Goal: Task Accomplishment & Management: Complete application form

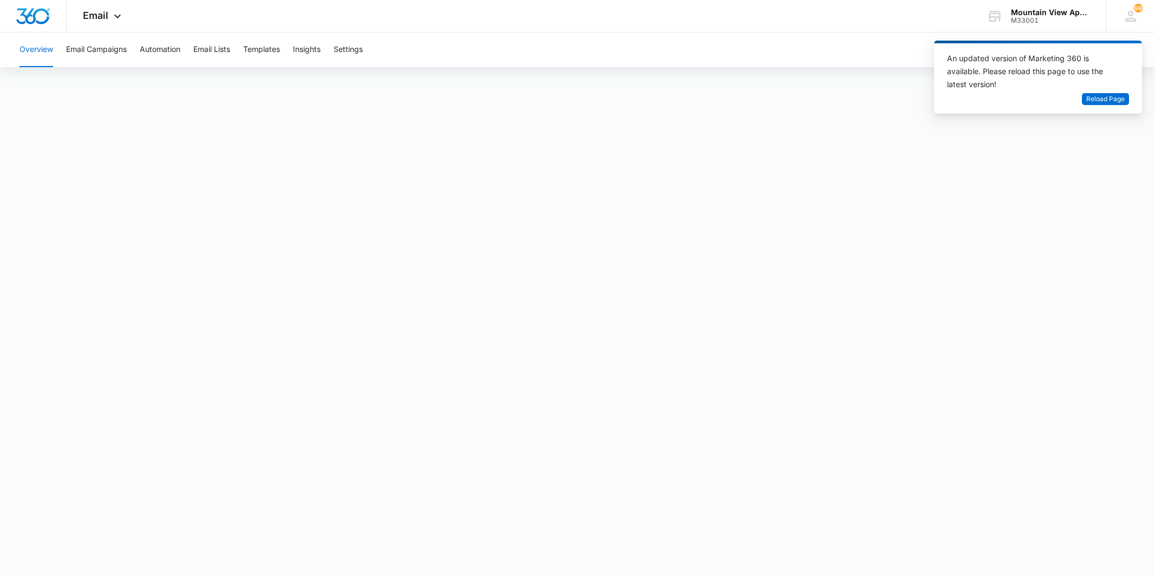
click at [103, 26] on div "Email Apps Reputation Websites Forms CRM Email Social Content Ads Intelligence …" at bounding box center [104, 16] width 74 height 32
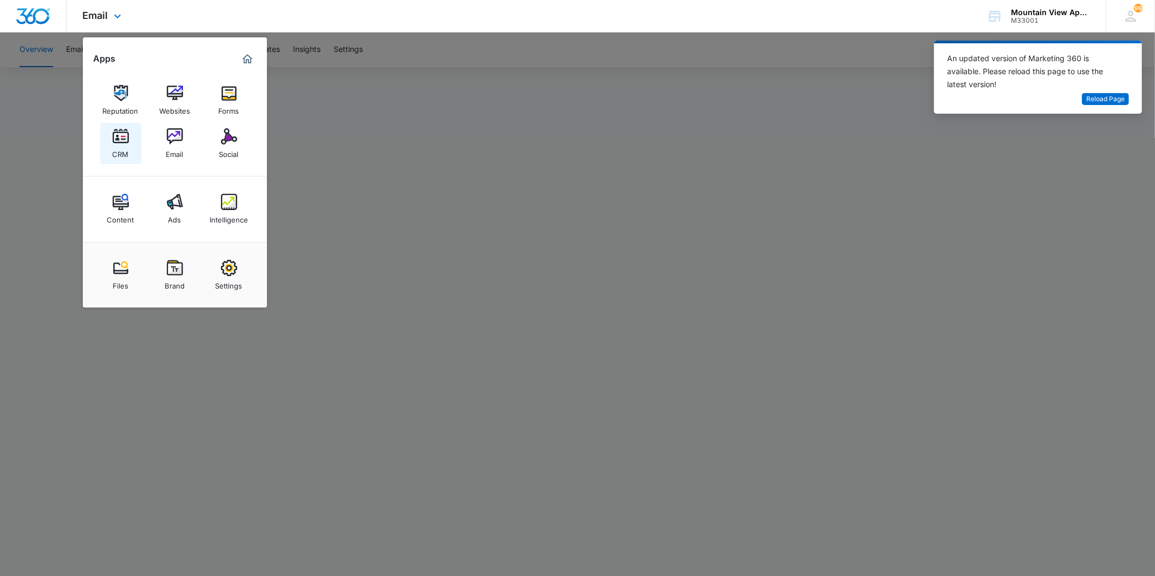
click at [121, 145] on div "CRM" at bounding box center [121, 152] width 16 height 14
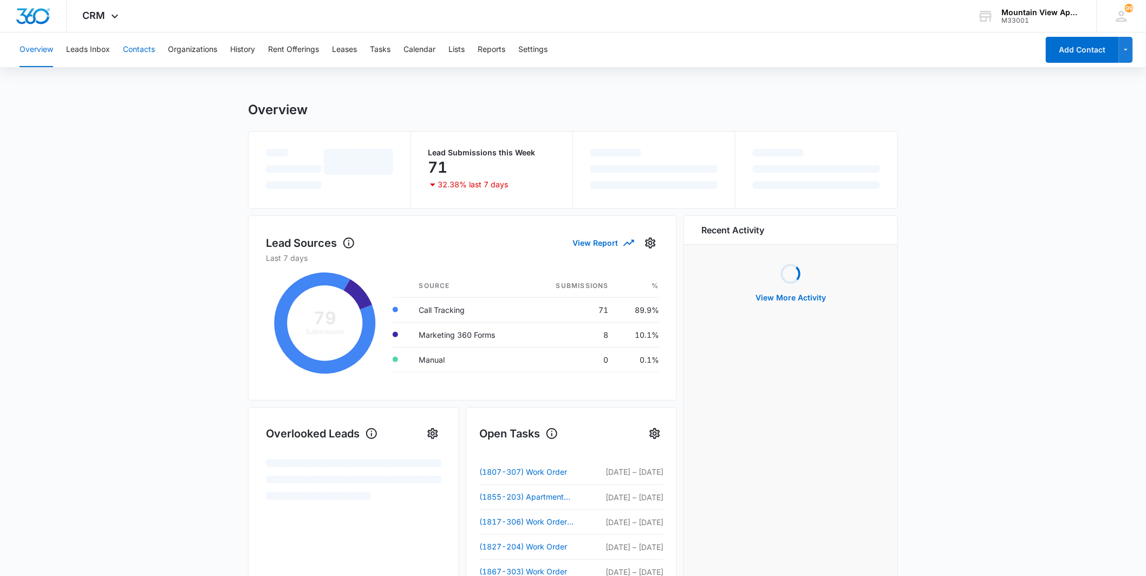
click at [150, 55] on button "Contacts" at bounding box center [139, 49] width 32 height 35
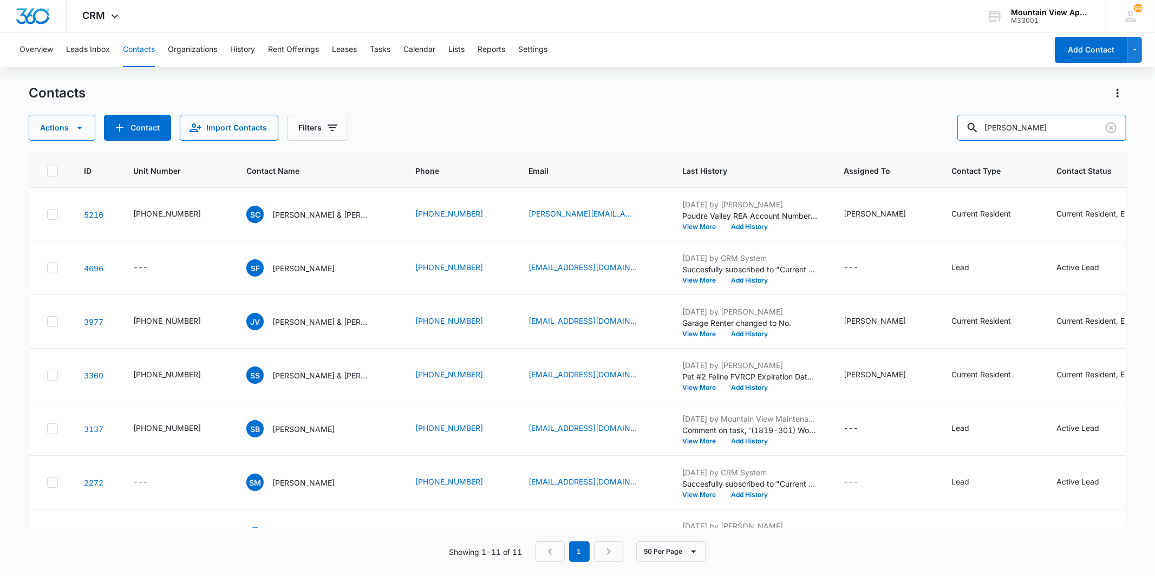
drag, startPoint x: 1043, startPoint y: 129, endPoint x: 866, endPoint y: 134, distance: 177.7
click at [866, 134] on div "Actions Contact Import Contacts Filters [PERSON_NAME]" at bounding box center [577, 128] width 1097 height 26
type input "[PERSON_NAME]"
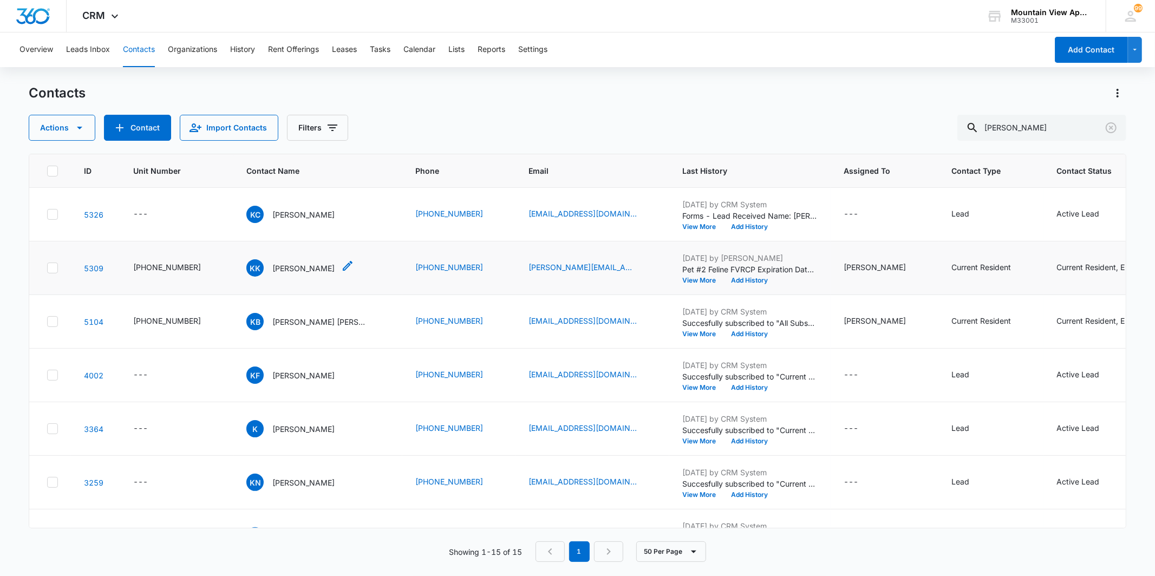
click at [283, 266] on p "[PERSON_NAME]" at bounding box center [303, 268] width 62 height 11
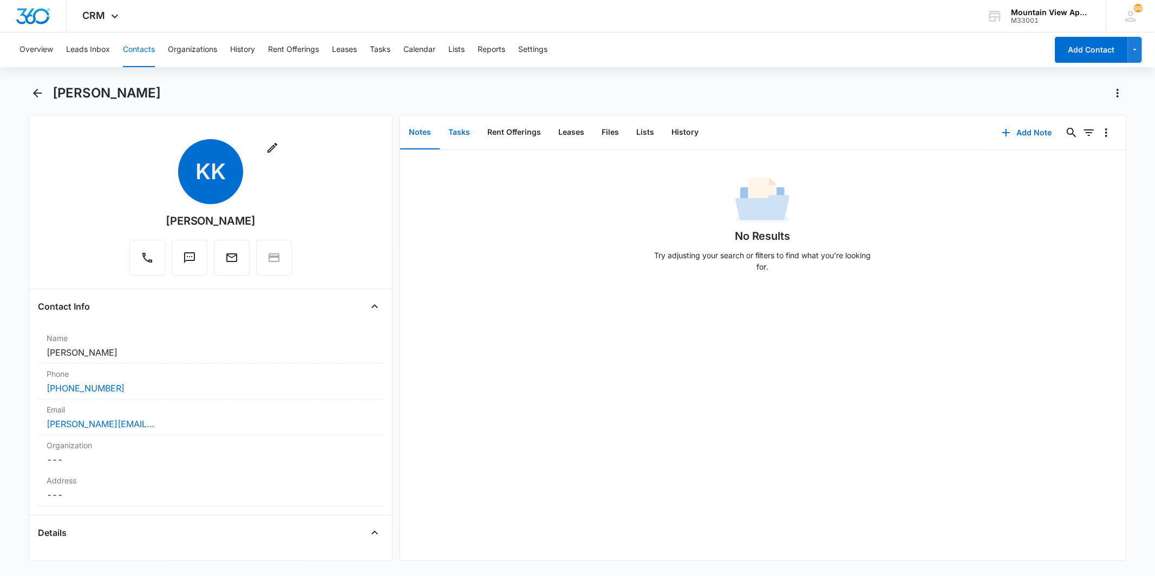
click at [466, 121] on button "Tasks" at bounding box center [459, 133] width 39 height 34
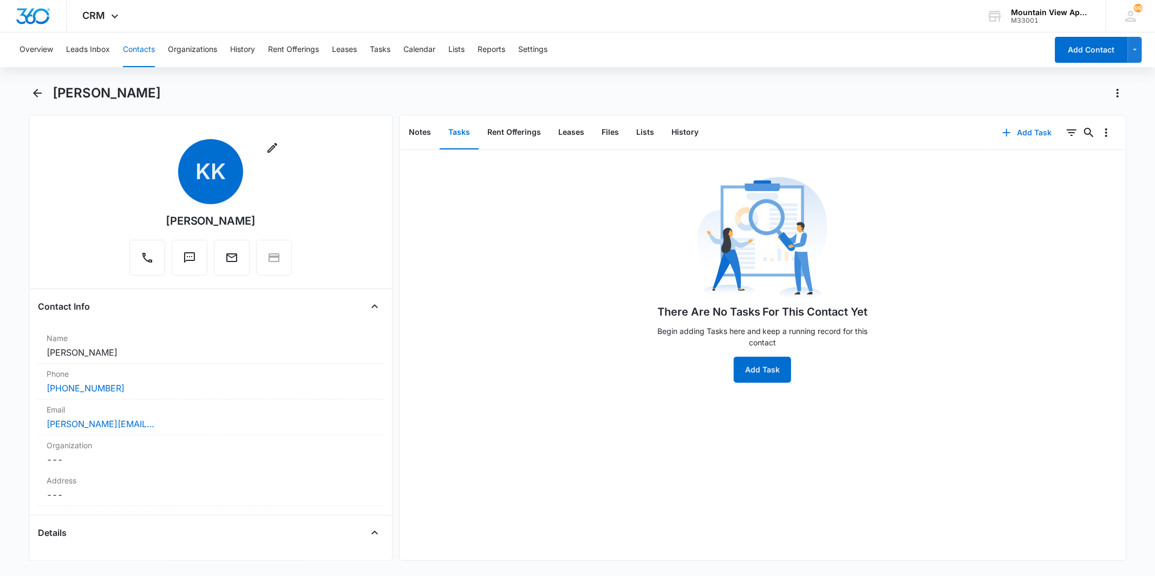
click at [1016, 137] on button "Add Task" at bounding box center [1027, 133] width 71 height 26
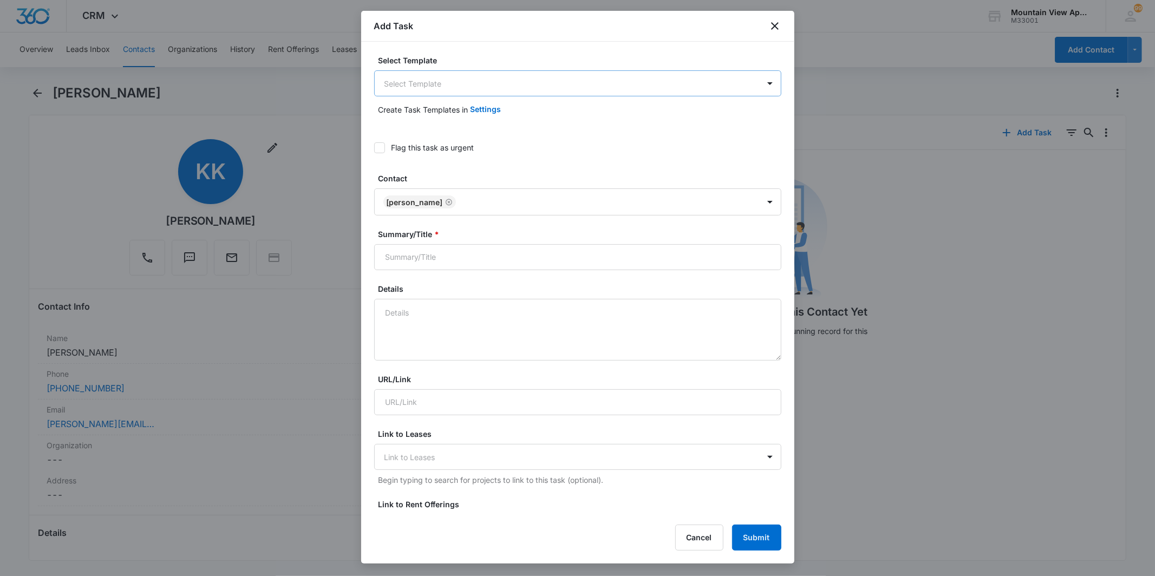
click at [478, 85] on body "CRM Apps Reputation Websites Forms CRM Email Social Content Ads Intelligence Fi…" at bounding box center [577, 288] width 1155 height 576
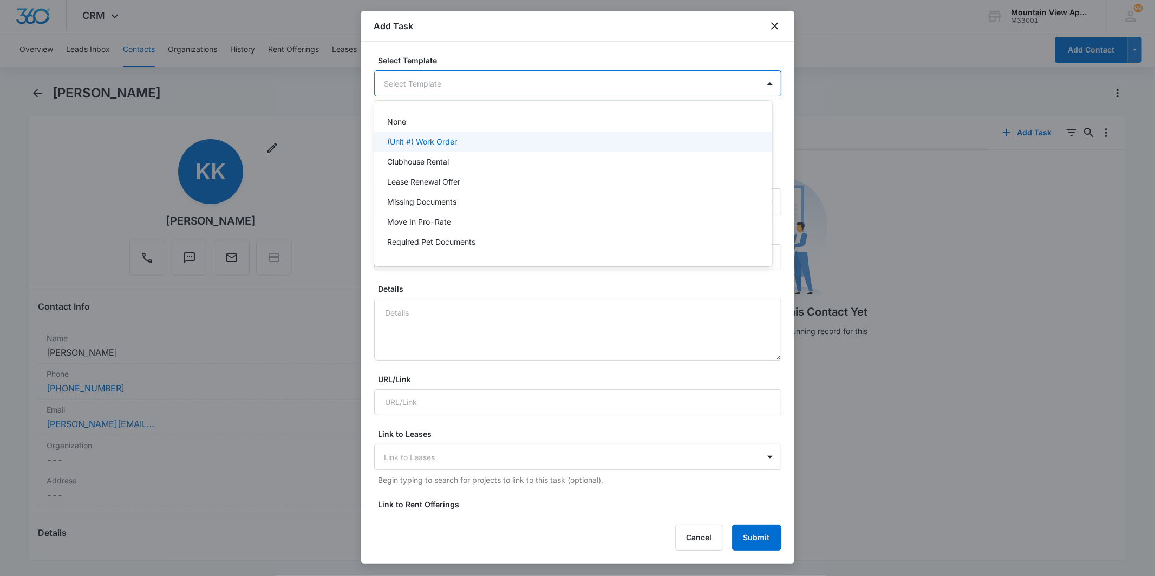
click at [487, 136] on div "(Unit #) Work Order" at bounding box center [572, 141] width 370 height 11
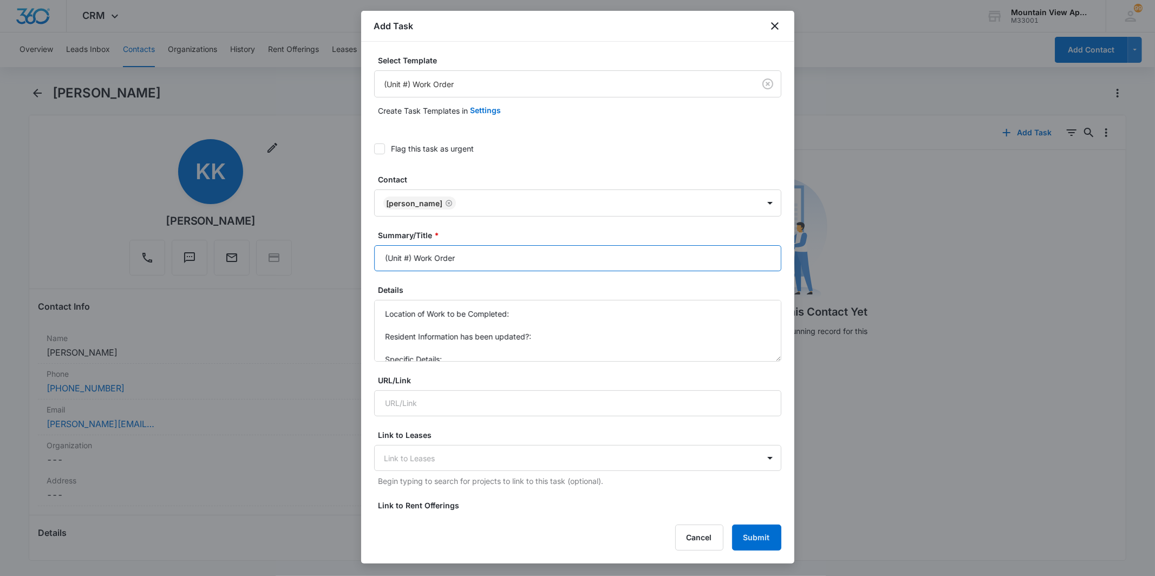
click at [408, 255] on input "(Unit #) Work Order" at bounding box center [577, 258] width 407 height 26
type input "(1827-302) Work Order"
click at [545, 317] on textarea "Location of Work to be Completed: Resident Information has been updated?: Speci…" at bounding box center [577, 331] width 407 height 62
type textarea "Location of Work to be Completed: Resident Information has been updated?: Speci…"
click at [385, 145] on label "Flag this task as urgent" at bounding box center [577, 148] width 407 height 11
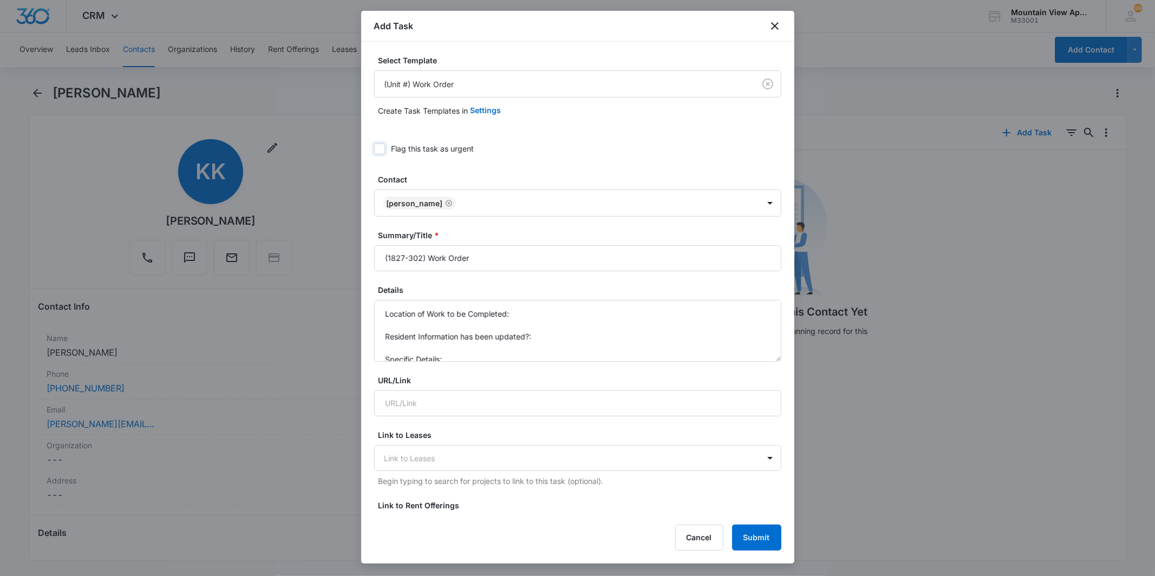
click at [374, 149] on input "Flag this task as urgent" at bounding box center [374, 149] width 0 height 0
click at [428, 258] on input "(1827-302) Work Order" at bounding box center [577, 258] width 407 height 26
type input "(1827-302) Apartment Inspection Work Order"
click at [636, 304] on textarea "Location of Work to be Completed: Resident Information has been updated?: Speci…" at bounding box center [577, 331] width 407 height 62
click at [620, 345] on textarea "Location of Work to be Completed: Living Room Resident Information has been upd…" at bounding box center [577, 331] width 407 height 62
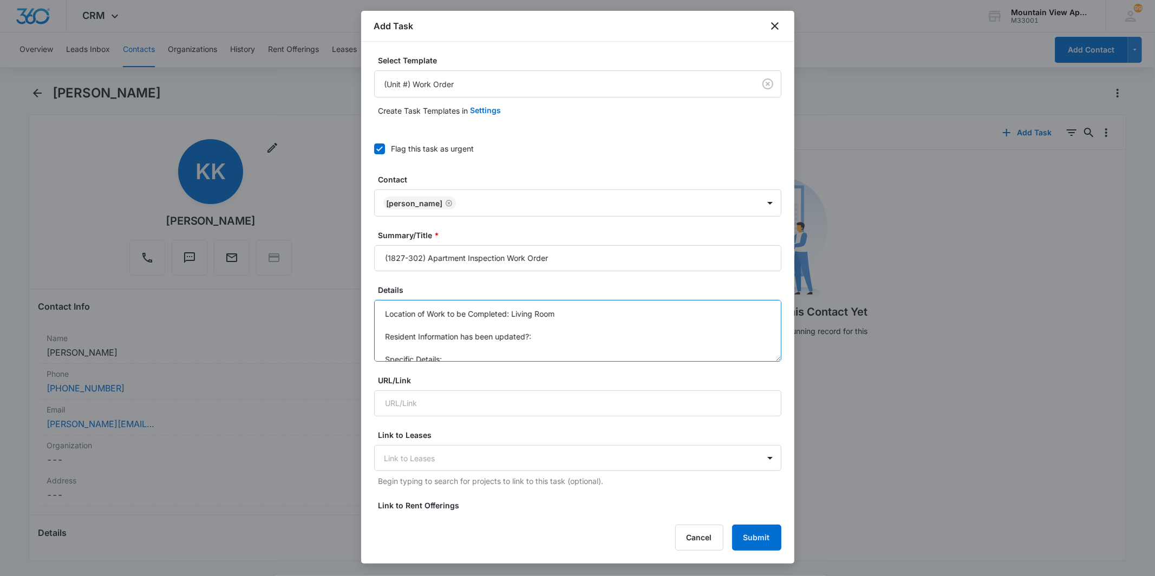
click at [619, 347] on textarea "Location of Work to be Completed: Living Room Resident Information has been upd…" at bounding box center [577, 331] width 407 height 62
click at [547, 351] on textarea "Location of Work to be Completed: Living Room Resident Information has been upd…" at bounding box center [577, 331] width 407 height 62
click at [508, 372] on form "Select Template (Unit #) Work Order Create Task Templates in Settings Flag this…" at bounding box center [577, 549] width 407 height 989
click at [505, 343] on textarea "Location of Work to be Completed: Living Room Resident Information has been upd…" at bounding box center [577, 331] width 407 height 62
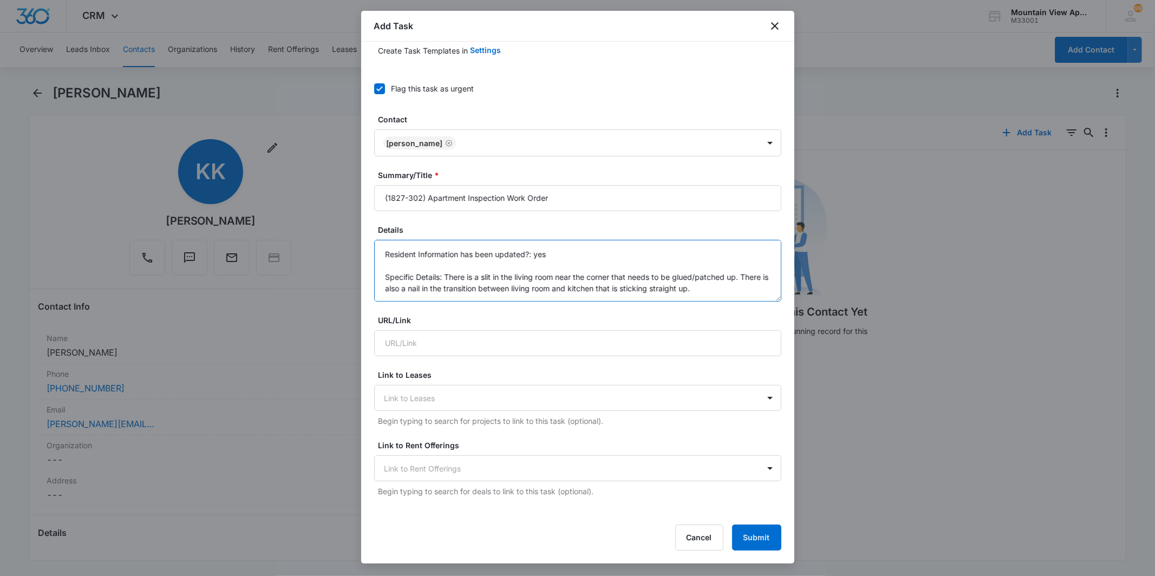
scroll to position [0, 0]
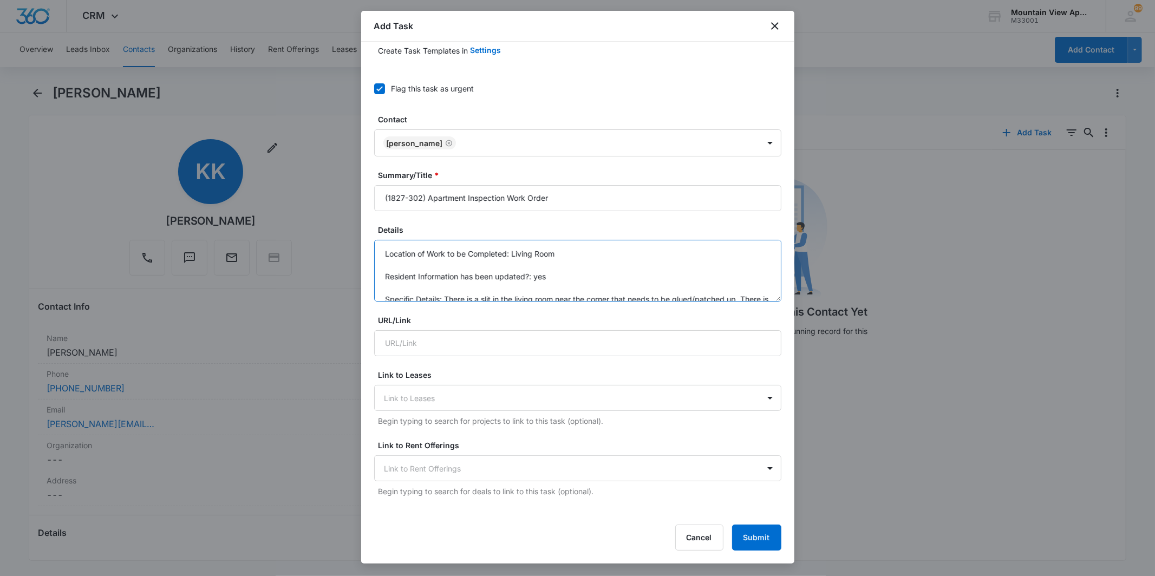
type textarea "Location of Work to be Completed: Living Room Resident Information has been upd…"
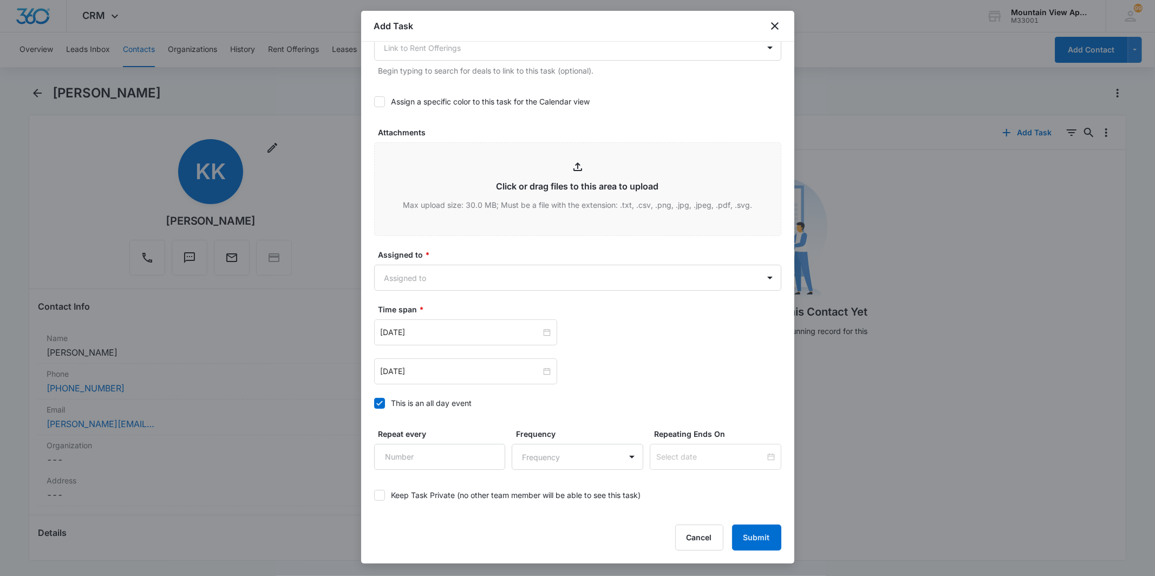
scroll to position [529, 0]
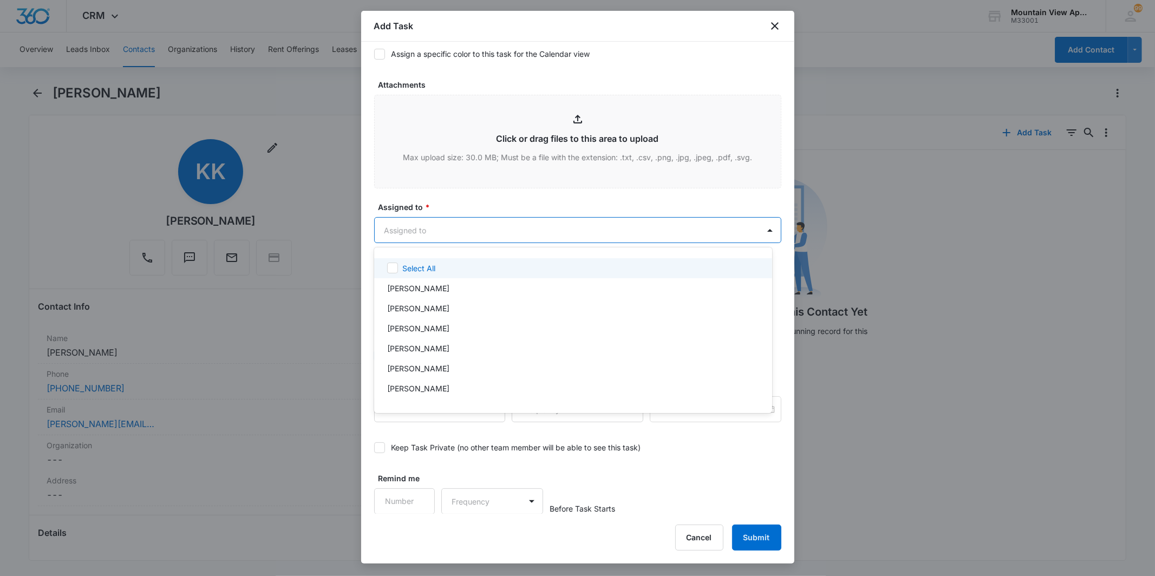
click at [569, 236] on body "CRM Apps Reputation Websites Forms CRM Email Social Content Ads Intelligence Fi…" at bounding box center [577, 288] width 1155 height 576
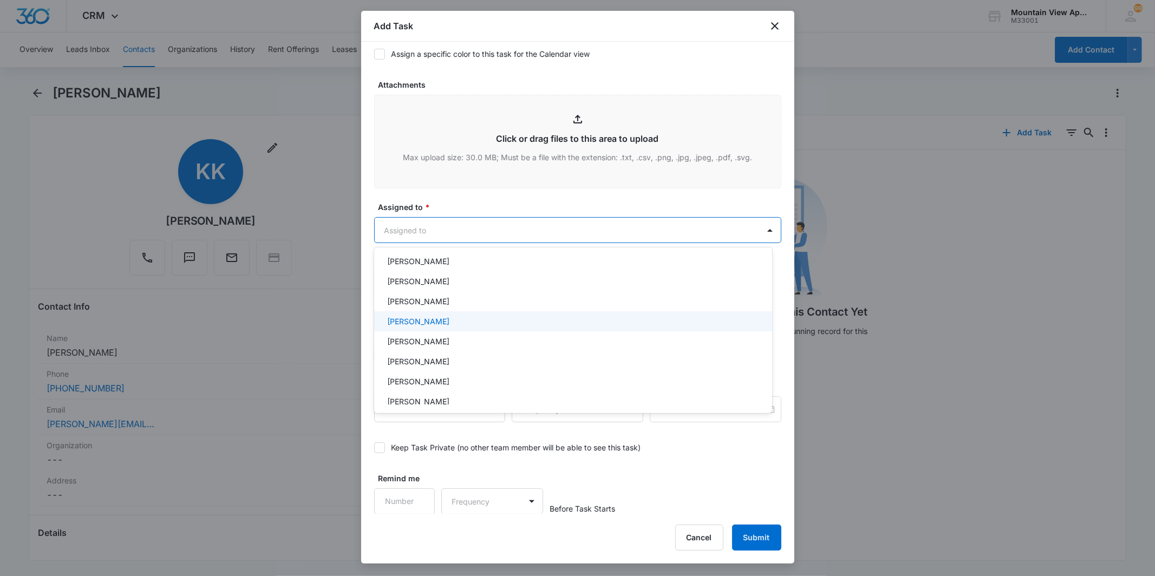
scroll to position [236, 0]
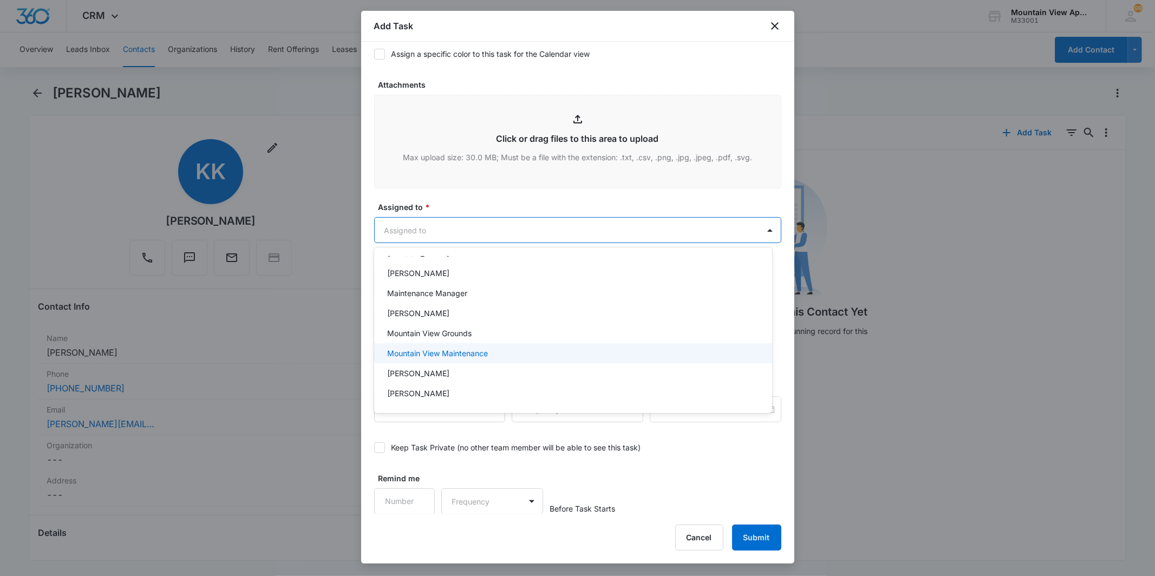
click at [542, 350] on div "Mountain View Maintenance" at bounding box center [572, 353] width 370 height 11
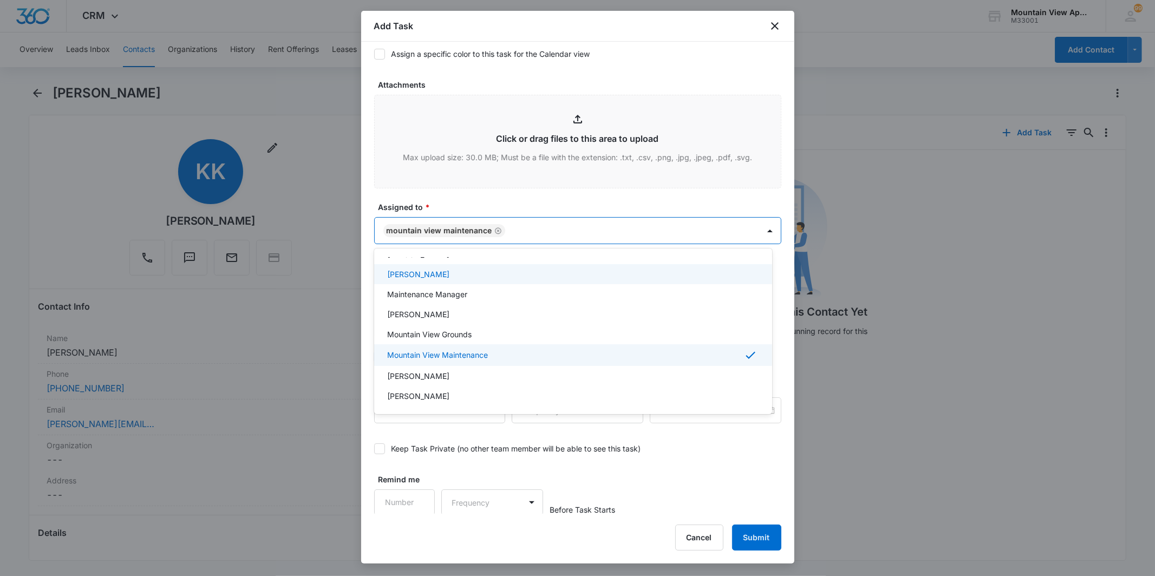
click at [557, 226] on div at bounding box center [577, 288] width 1155 height 576
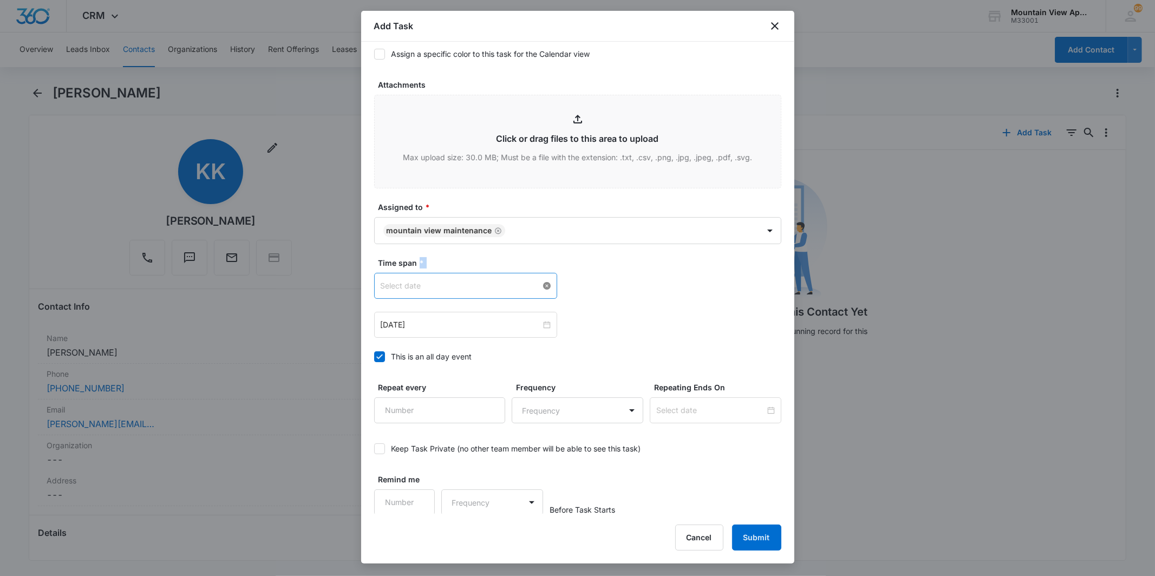
click at [543, 285] on div at bounding box center [466, 286] width 170 height 12
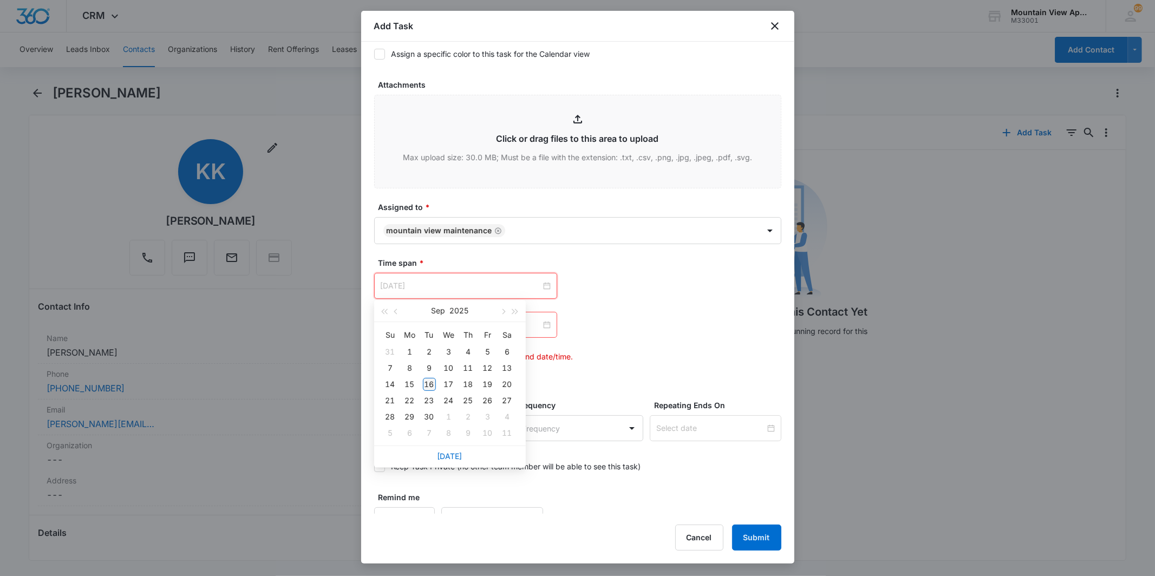
type input "[DATE]"
click at [428, 383] on div "16" at bounding box center [429, 384] width 13 height 13
click at [544, 328] on div at bounding box center [466, 325] width 170 height 12
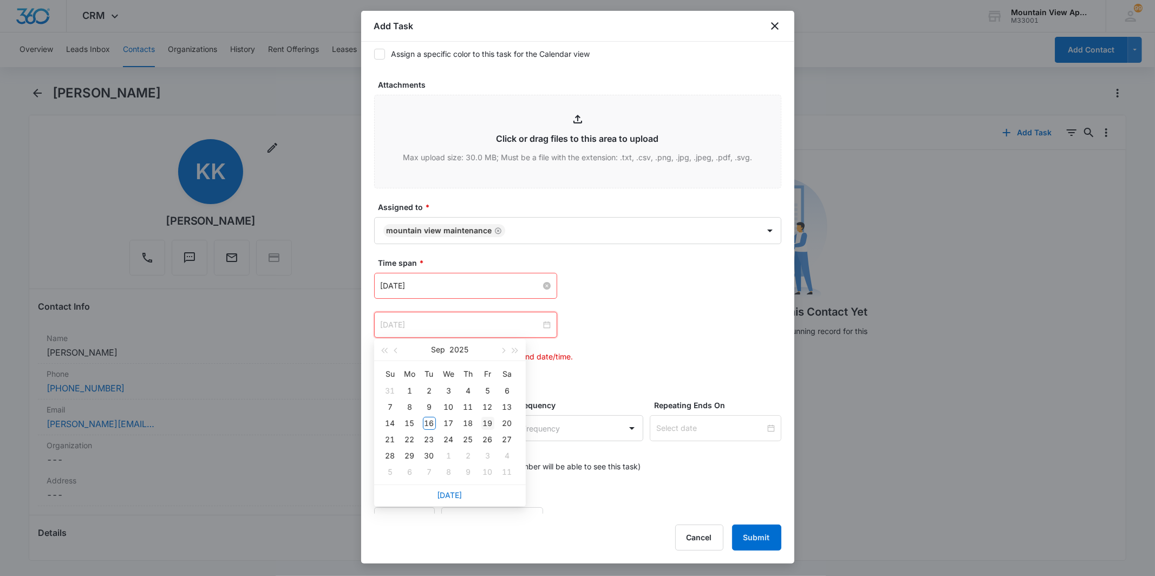
type input "[DATE]"
drag, startPoint x: 487, startPoint y: 421, endPoint x: 522, endPoint y: 397, distance: 42.4
click at [487, 421] on div "19" at bounding box center [488, 423] width 13 height 13
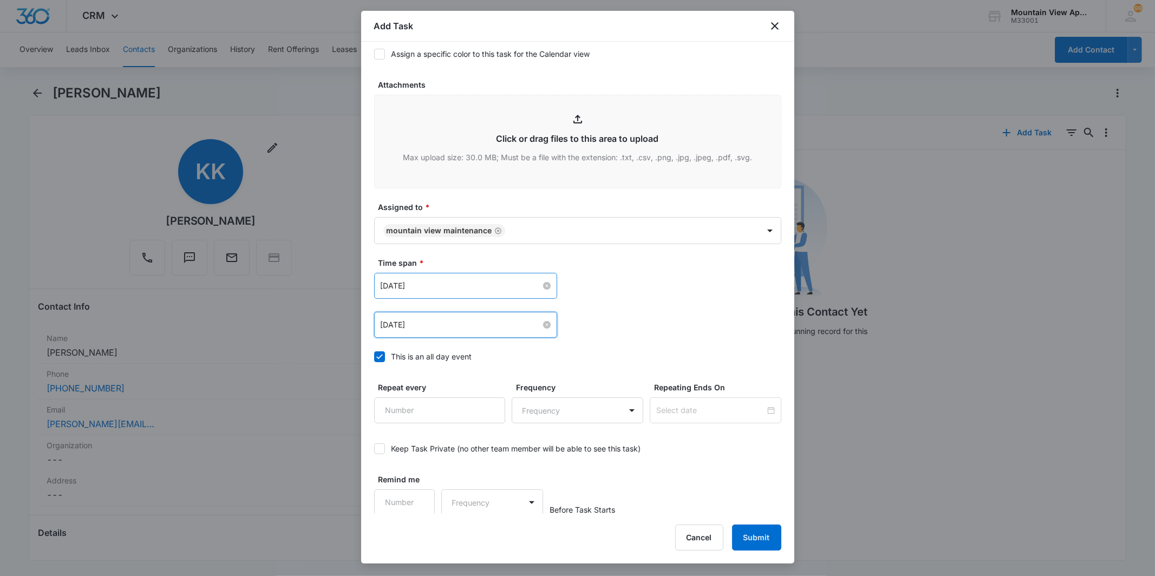
click at [651, 327] on div "[DATE] [DATE] Su Mo Tu We Th Fr Sa 31 1 2 3 4 5 6 7 8 9 10 11 12 13 14 15 16 17…" at bounding box center [577, 325] width 407 height 26
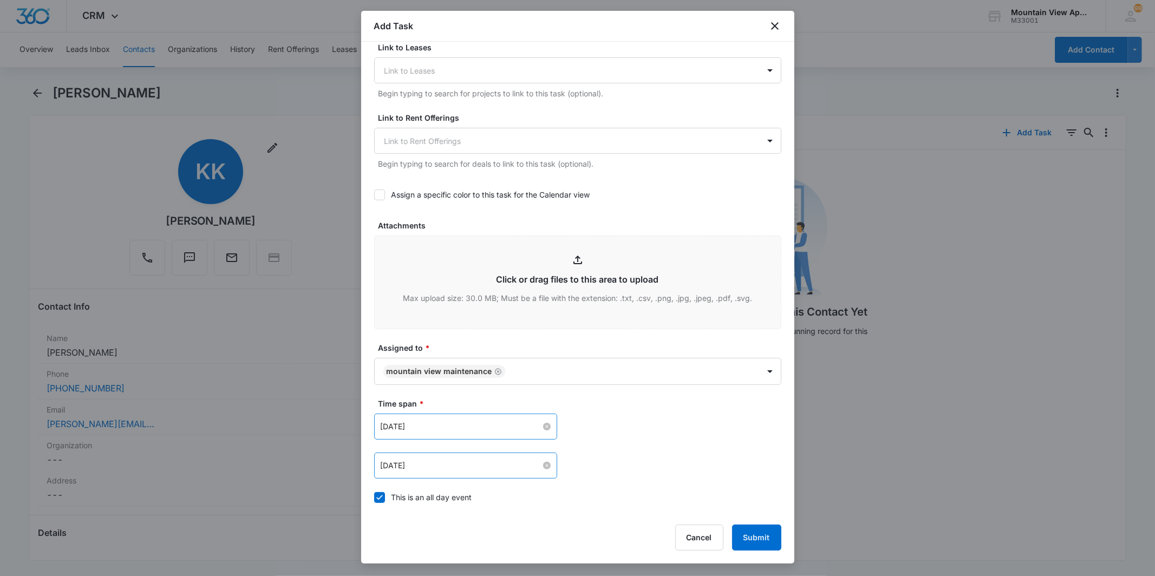
scroll to position [409, 0]
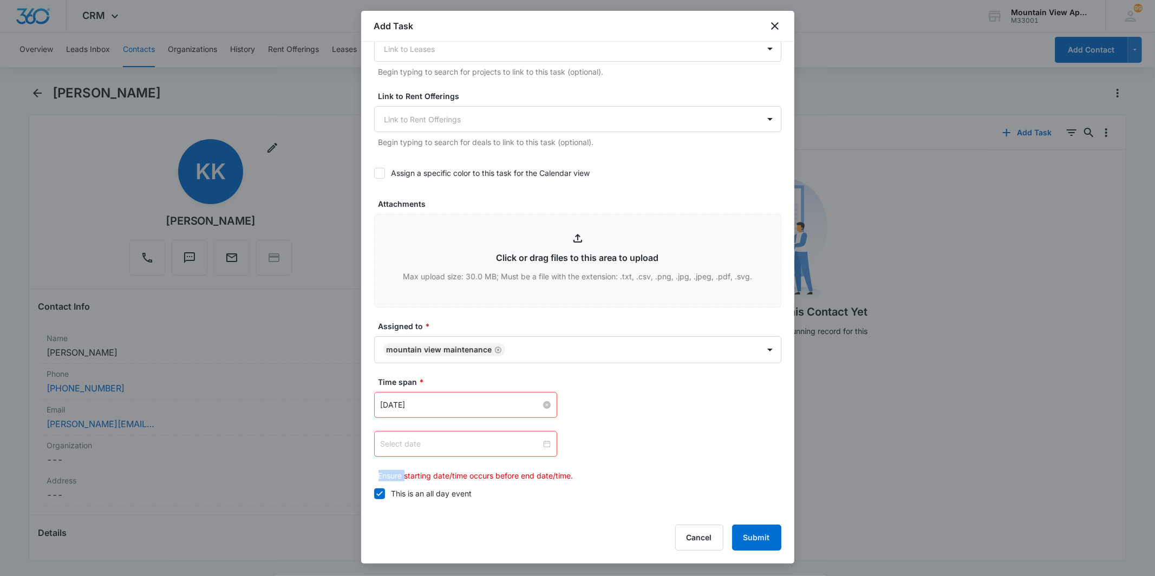
click at [542, 441] on div at bounding box center [466, 444] width 170 height 12
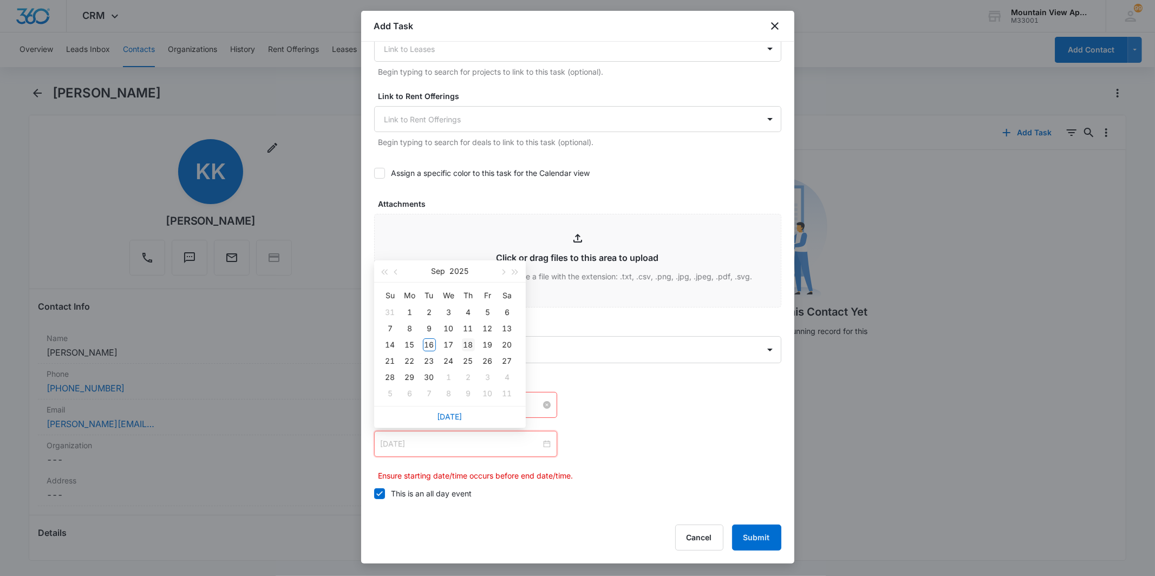
type input "[DATE]"
click at [467, 348] on div "18" at bounding box center [468, 345] width 13 height 13
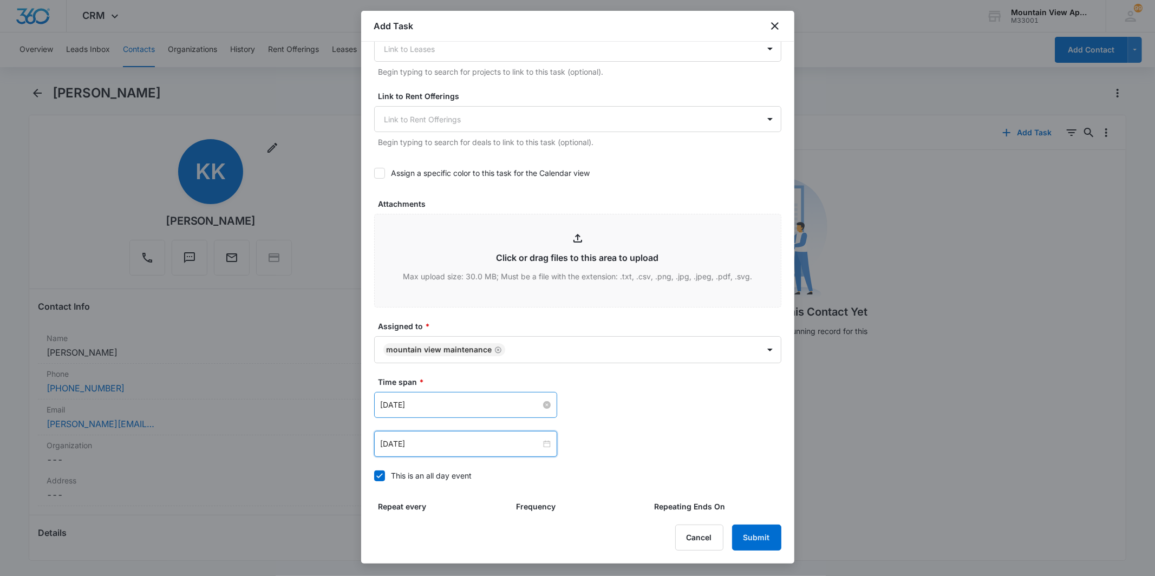
click at [692, 431] on div "[DATE] [DATE] Su Mo Tu We Th Fr Sa 31 1 2 3 4 5 6 7 8 9 10 11 12 13 14 15 16 17…" at bounding box center [577, 444] width 407 height 26
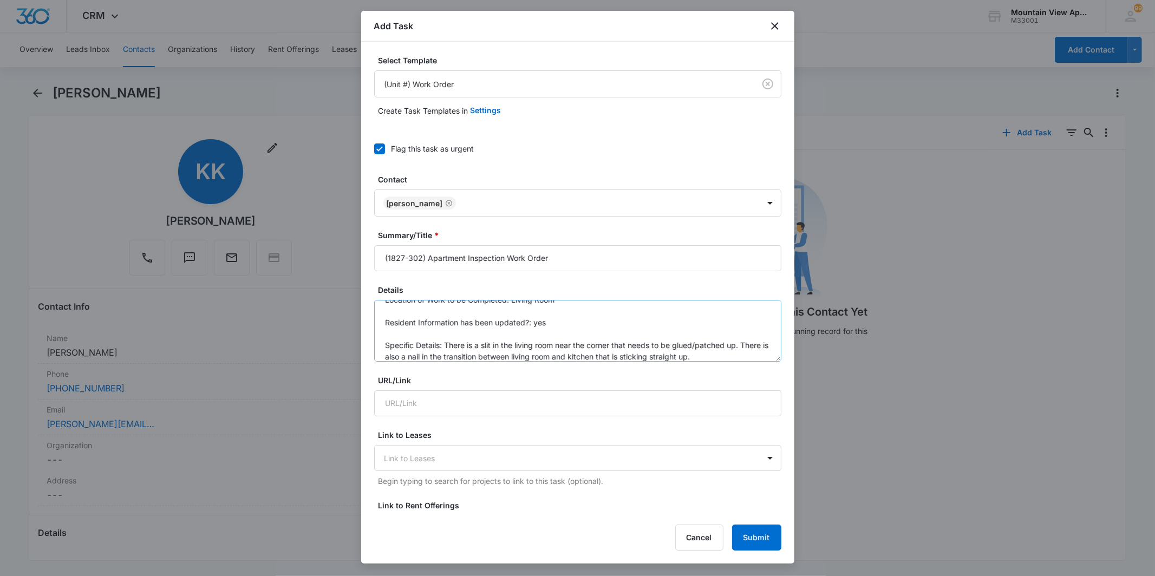
scroll to position [22, 0]
click at [731, 347] on textarea "Location of Work to be Completed: Living Room Resident Information has been upd…" at bounding box center [577, 331] width 407 height 62
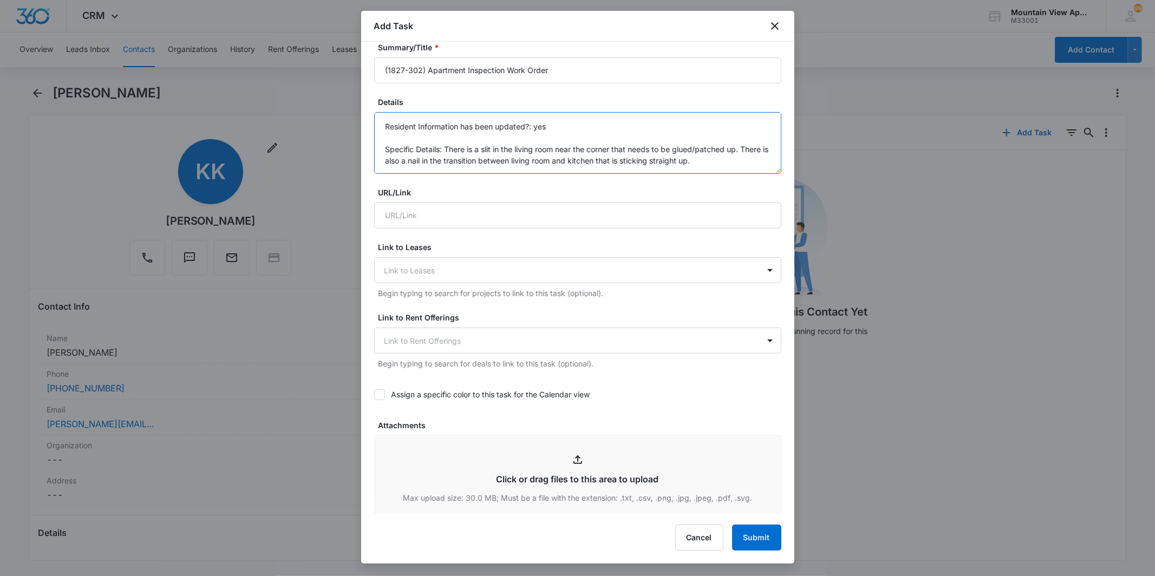
scroll to position [0, 0]
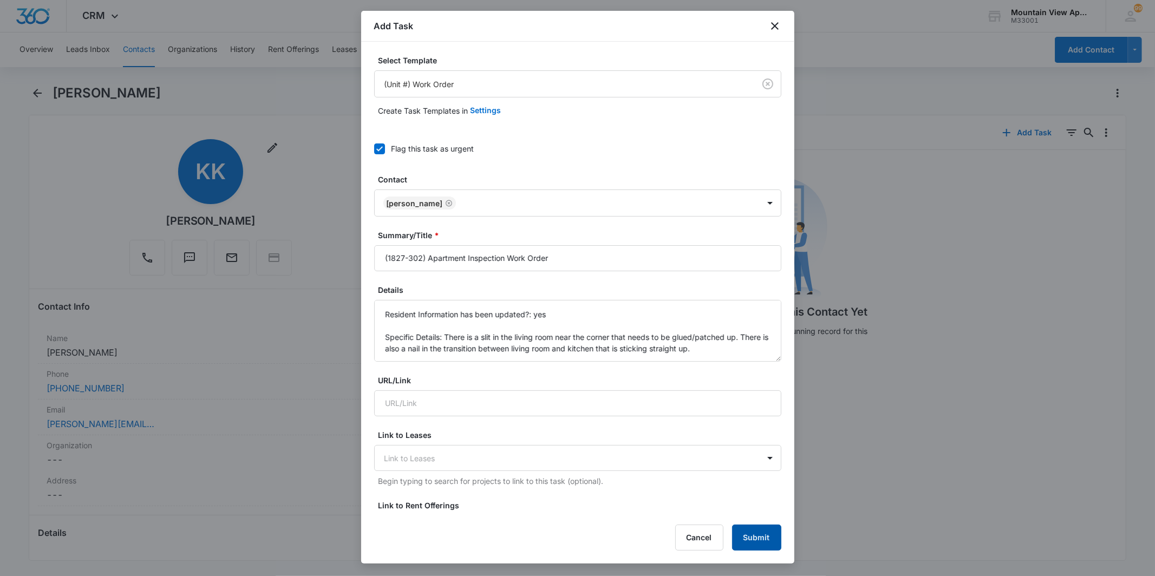
click at [770, 538] on button "Submit" at bounding box center [756, 538] width 49 height 26
